Goal: Complete application form

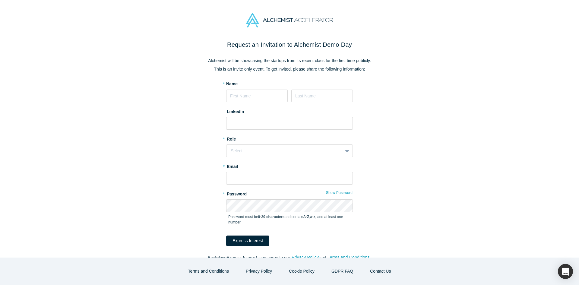
type input "[PERSON_NAME]"
type input "Goel"
click at [253, 123] on input at bounding box center [289, 123] width 127 height 13
paste input "[URL][DOMAIN_NAME]"
type input "[URL][DOMAIN_NAME]"
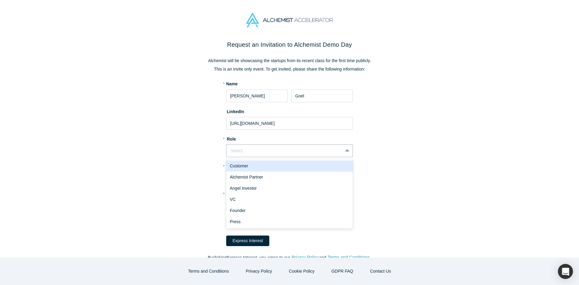
click at [279, 151] on div "Select..." at bounding box center [285, 151] width 108 height 6
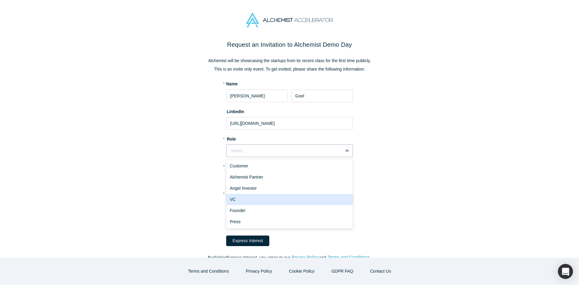
click at [280, 202] on div "VC" at bounding box center [289, 199] width 127 height 11
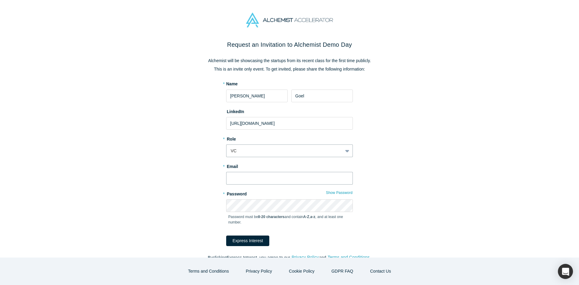
click at [280, 183] on input "text" at bounding box center [289, 178] width 127 height 13
type input "[PERSON_NAME][EMAIL_ADDRESS][DOMAIN_NAME]"
click at [382, 173] on div "Request an Invitation to Alchemist Demo Day Alchemist will be showcasing the st…" at bounding box center [289, 153] width 253 height 227
